Goal: Transaction & Acquisition: Purchase product/service

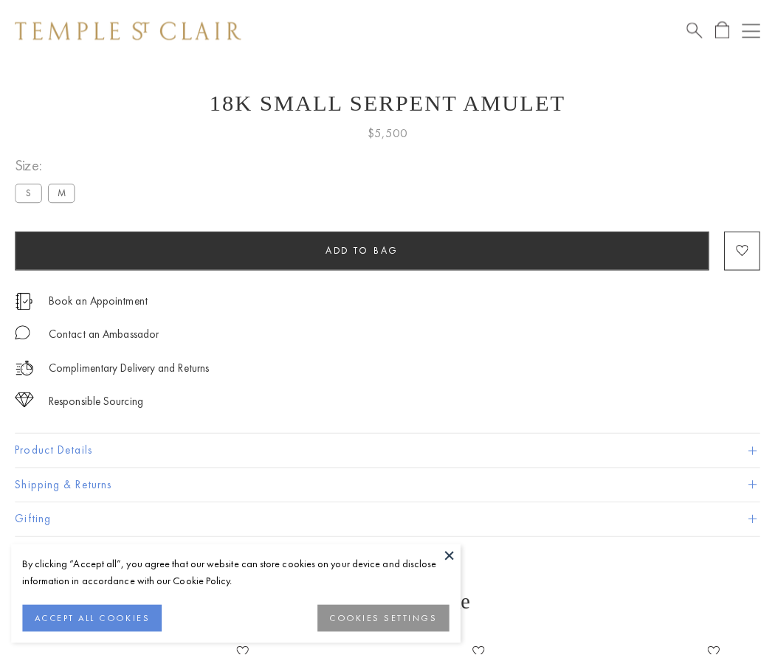
scroll to position [19, 0]
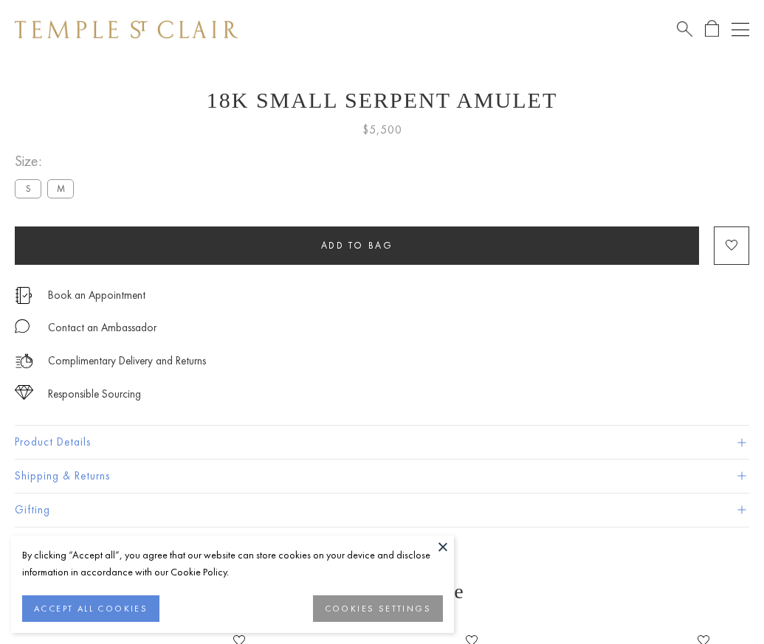
click at [356, 245] on span "Add to bag" at bounding box center [357, 245] width 72 height 13
